Goal: Information Seeking & Learning: Find specific fact

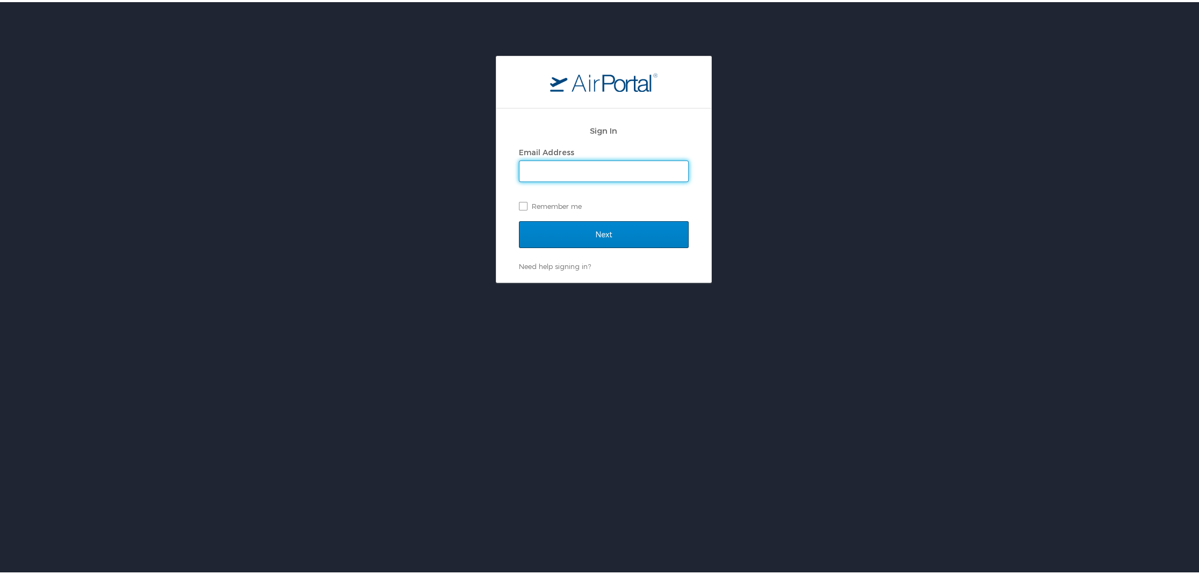
type input "[PERSON_NAME][EMAIL_ADDRESS][PERSON_NAME][DOMAIN_NAME]"
click at [582, 228] on input "Next" at bounding box center [604, 232] width 170 height 27
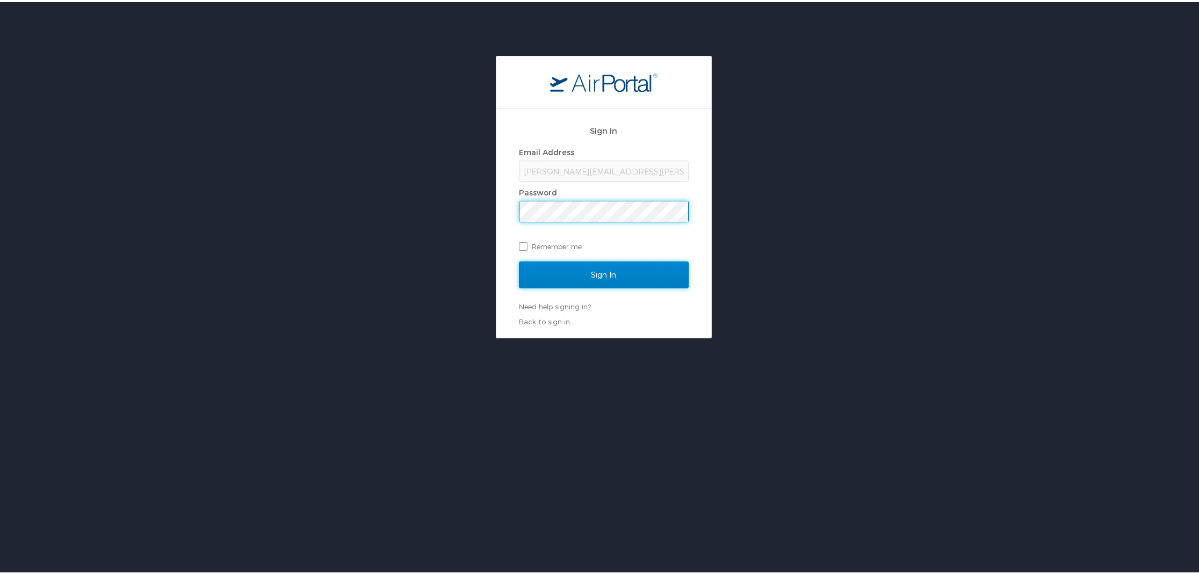
click at [587, 272] on input "Sign In" at bounding box center [604, 272] width 170 height 27
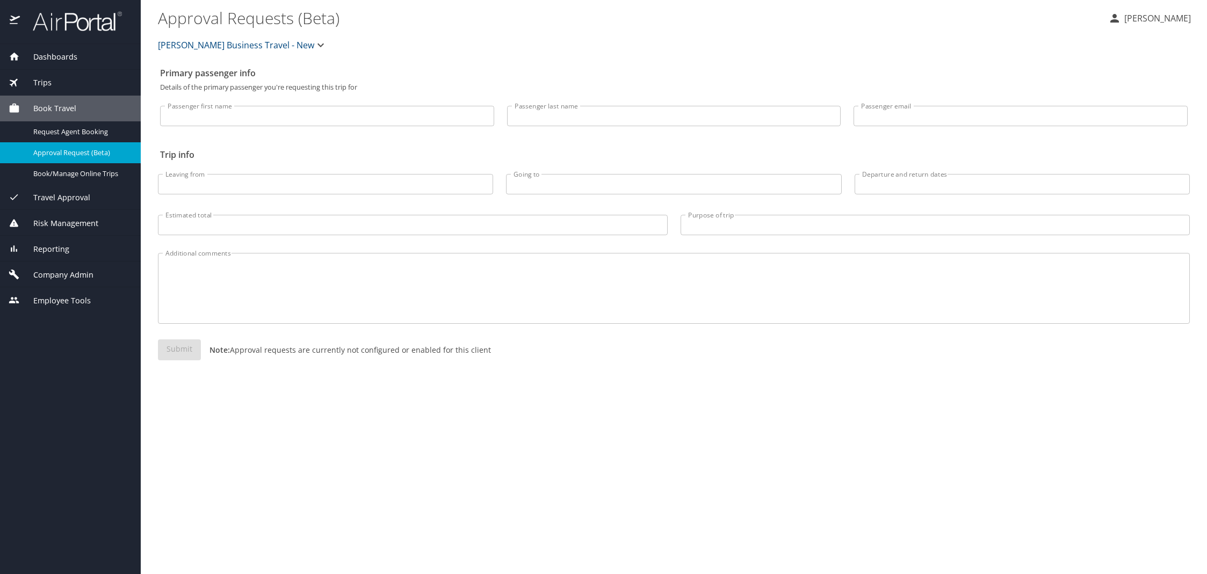
click at [64, 52] on span "Dashboards" at bounding box center [48, 57] width 57 height 12
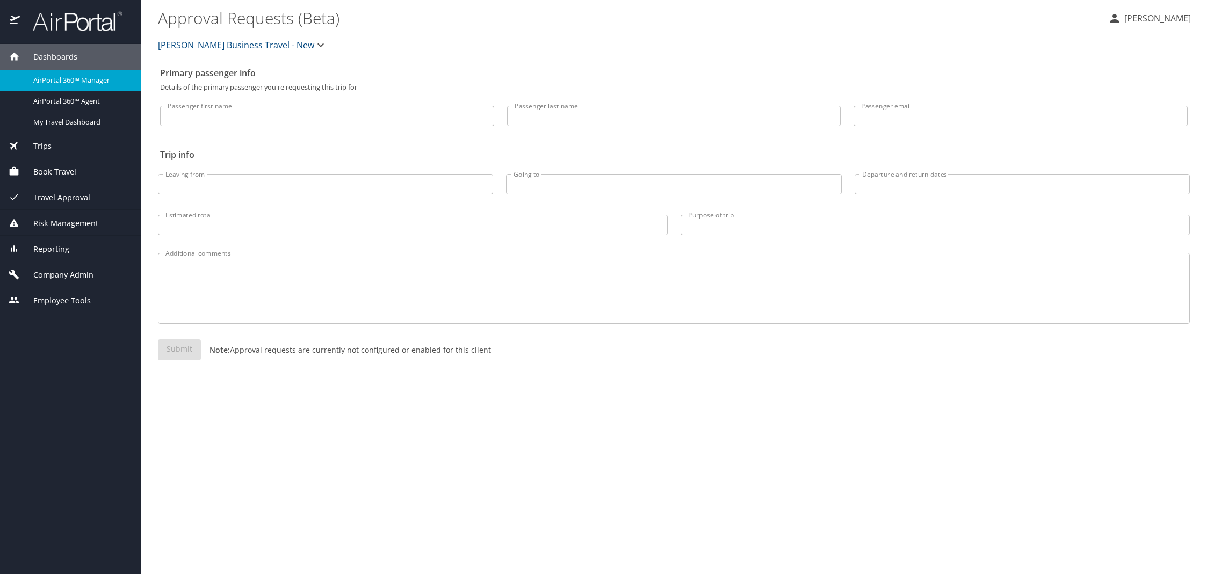
click at [46, 142] on span "Trips" at bounding box center [36, 146] width 32 height 12
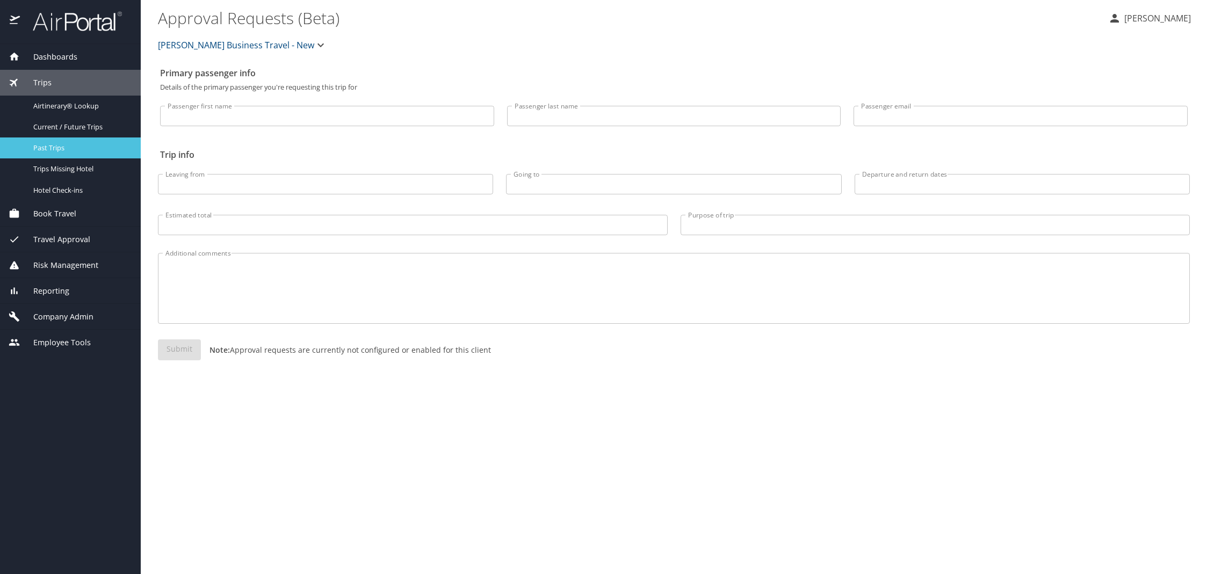
click at [71, 147] on span "Past Trips" at bounding box center [80, 148] width 95 height 10
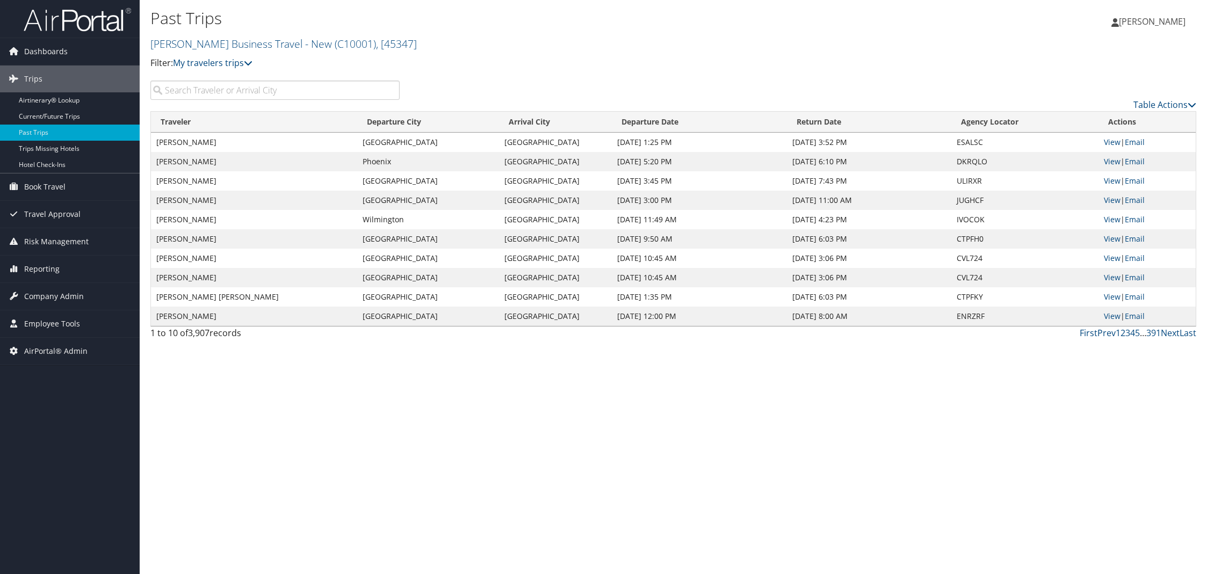
click at [231, 96] on input "search" at bounding box center [274, 90] width 249 height 19
type input "[PERSON_NAME]"
click at [1113, 144] on link "View" at bounding box center [1112, 142] width 17 height 10
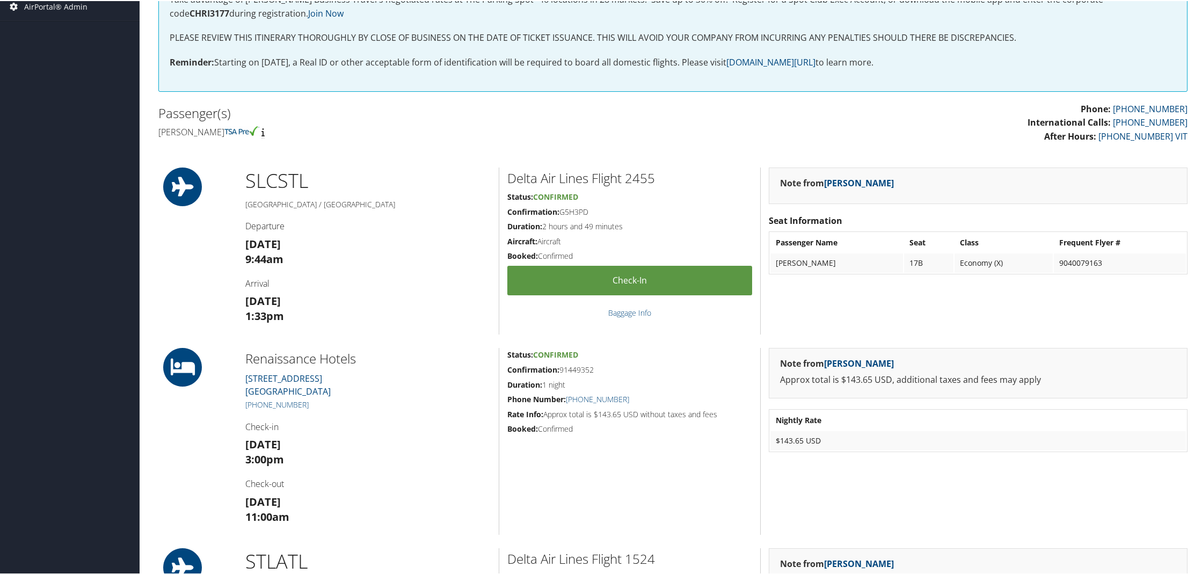
scroll to position [304, 0]
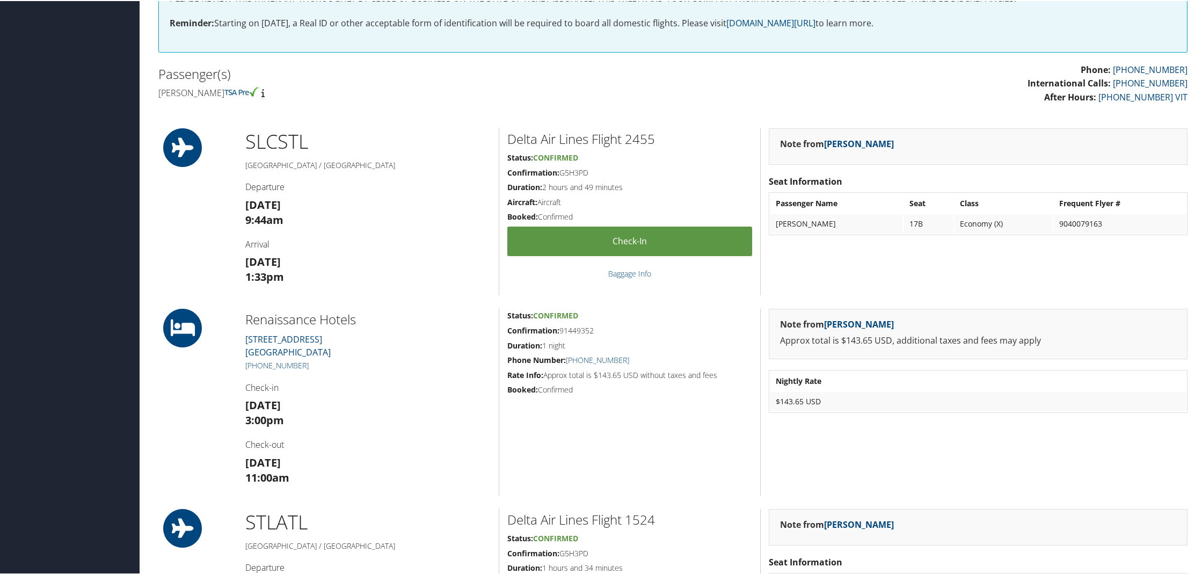
click at [579, 329] on h5 "Confirmation: 91449352" at bounding box center [629, 329] width 245 height 11
copy h5 "91449352"
